Goal: Find specific page/section: Find specific page/section

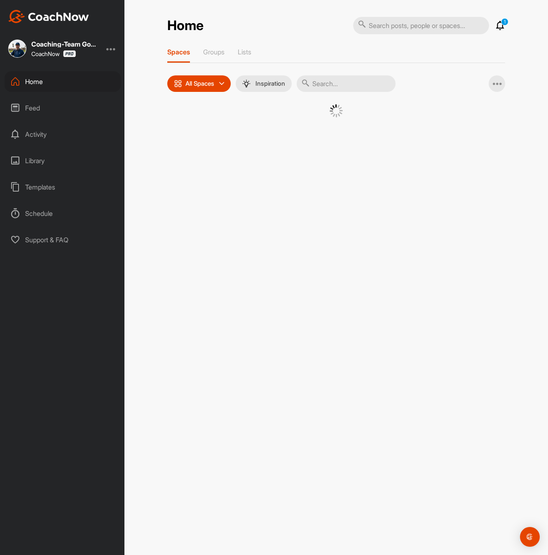
click at [336, 82] on input "text" at bounding box center [346, 83] width 99 height 16
paste input "[PERSON_NAME]"
type input "[PERSON_NAME]"
click at [279, 141] on span "�(" at bounding box center [259, 125] width 43 height 43
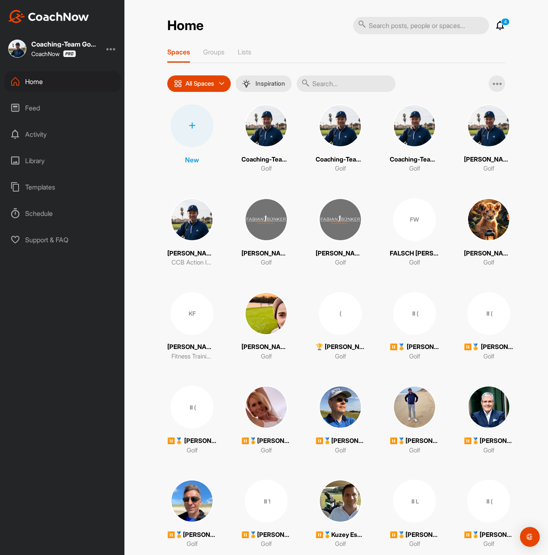
drag, startPoint x: 320, startPoint y: 90, endPoint x: 324, endPoint y: 87, distance: 5.0
click at [320, 90] on input "text" at bounding box center [346, 83] width 99 height 16
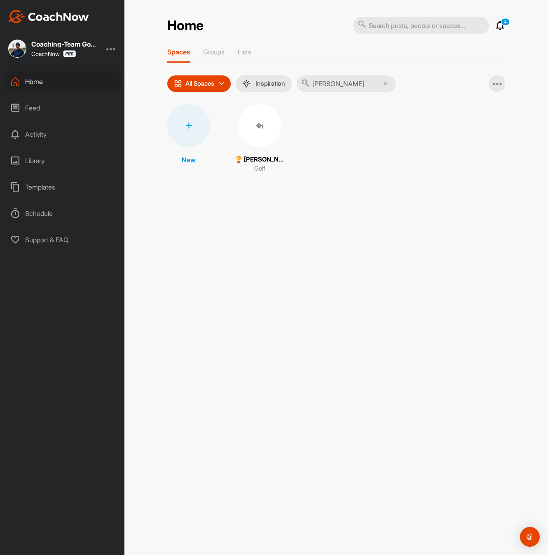
type input "[PERSON_NAME]"
click at [266, 127] on div "�(" at bounding box center [259, 125] width 43 height 43
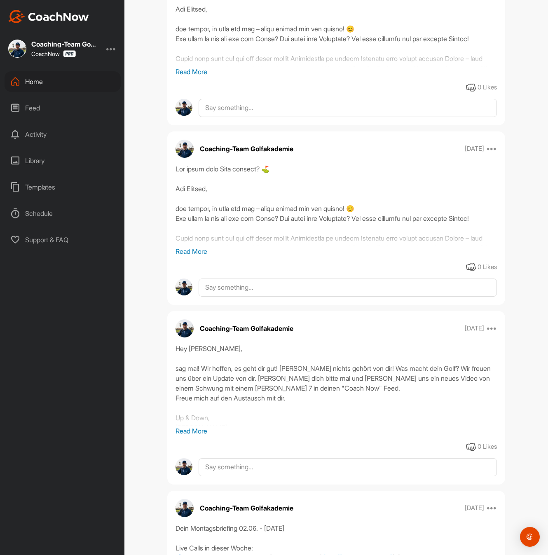
scroll to position [1190, 0]
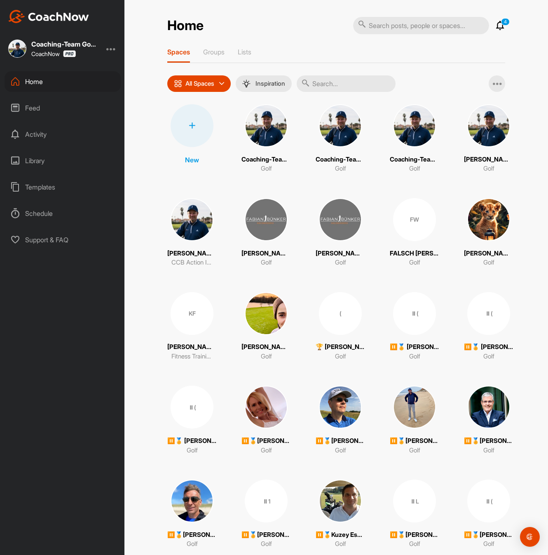
click at [348, 82] on input "text" at bounding box center [346, 83] width 99 height 16
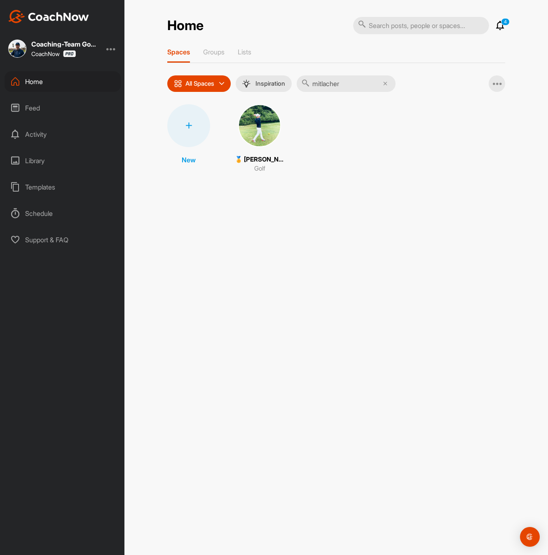
type input "mitlacher"
click at [257, 127] on img at bounding box center [259, 125] width 43 height 43
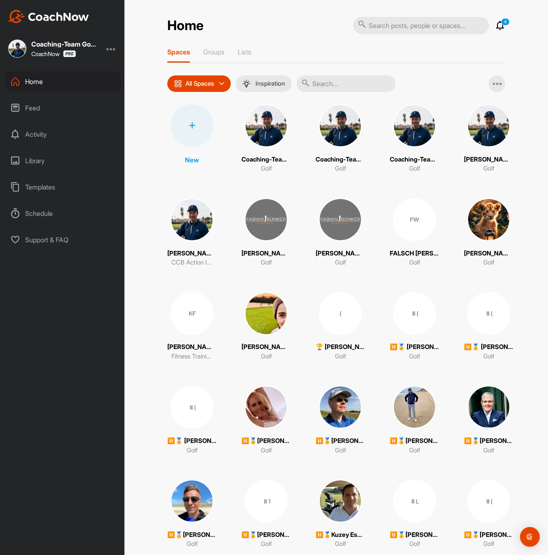
click at [369, 85] on input "text" at bounding box center [346, 83] width 99 height 16
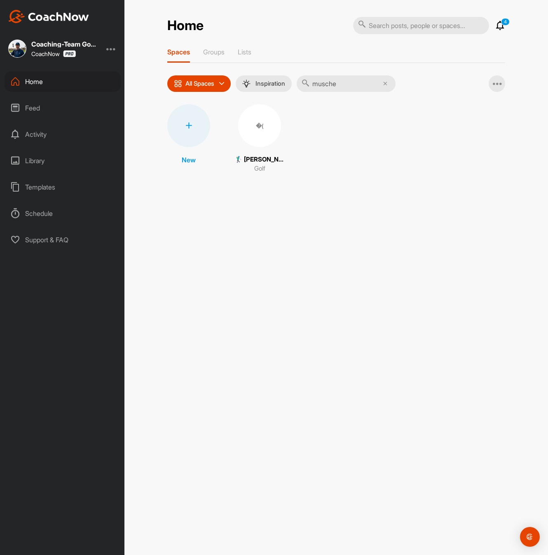
type input "musche"
click at [268, 148] on div "�( 🏌‍♂ Jens Musche (16,5) Golf" at bounding box center [259, 138] width 49 height 69
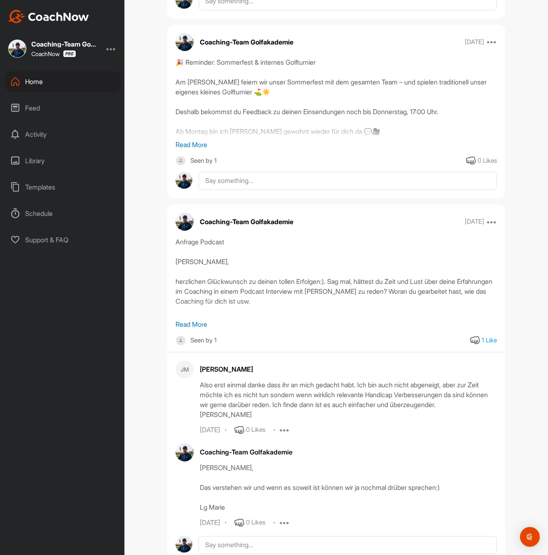
scroll to position [1829, 0]
